Goal: Task Accomplishment & Management: Complete application form

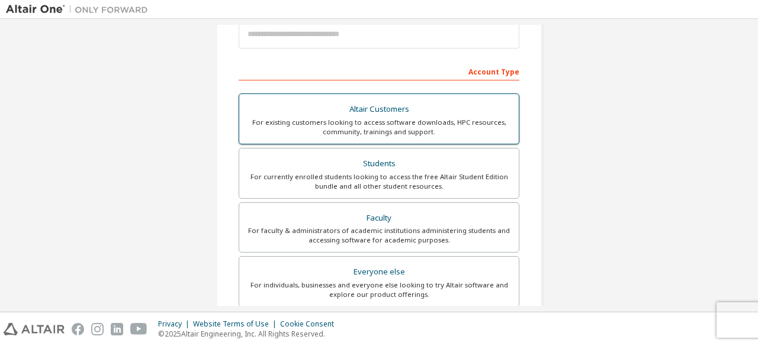
scroll to position [342, 0]
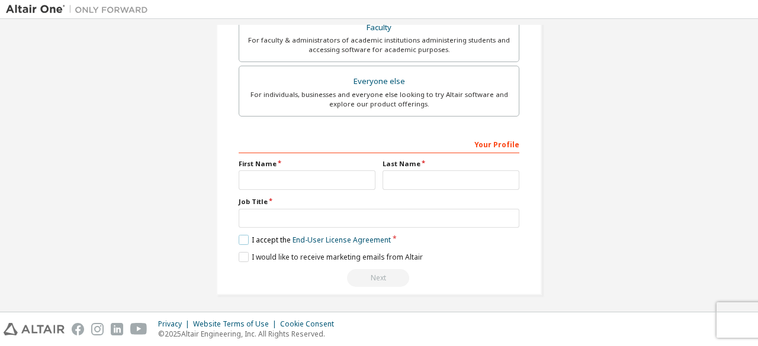
click at [346, 235] on link "End-User License Agreement" at bounding box center [341, 240] width 98 height 10
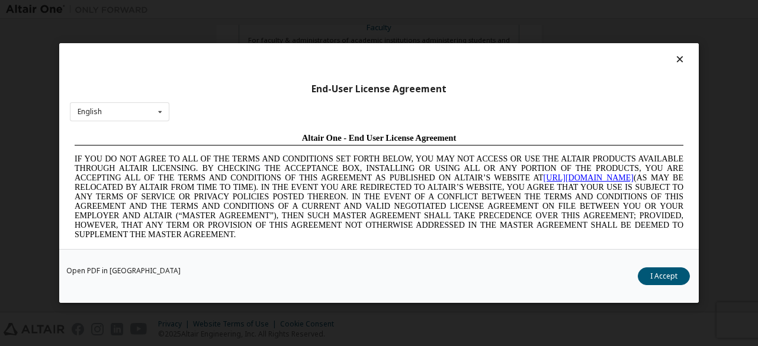
scroll to position [0, 0]
click at [674, 58] on icon at bounding box center [680, 59] width 12 height 11
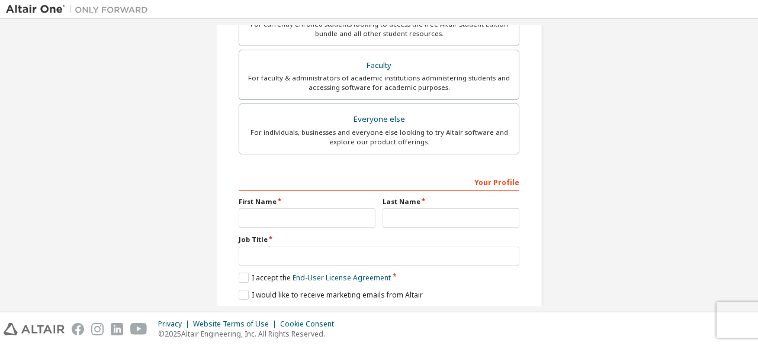
scroll to position [342, 0]
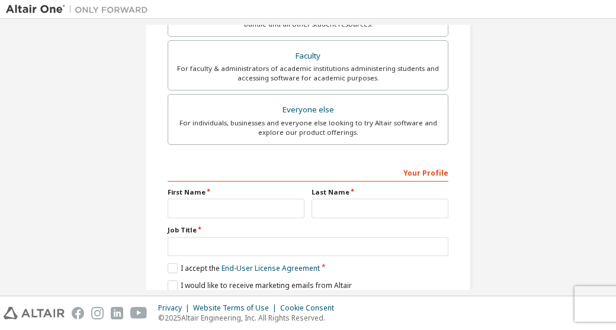
scroll to position [359, 0]
